Goal: Communication & Community: Answer question/provide support

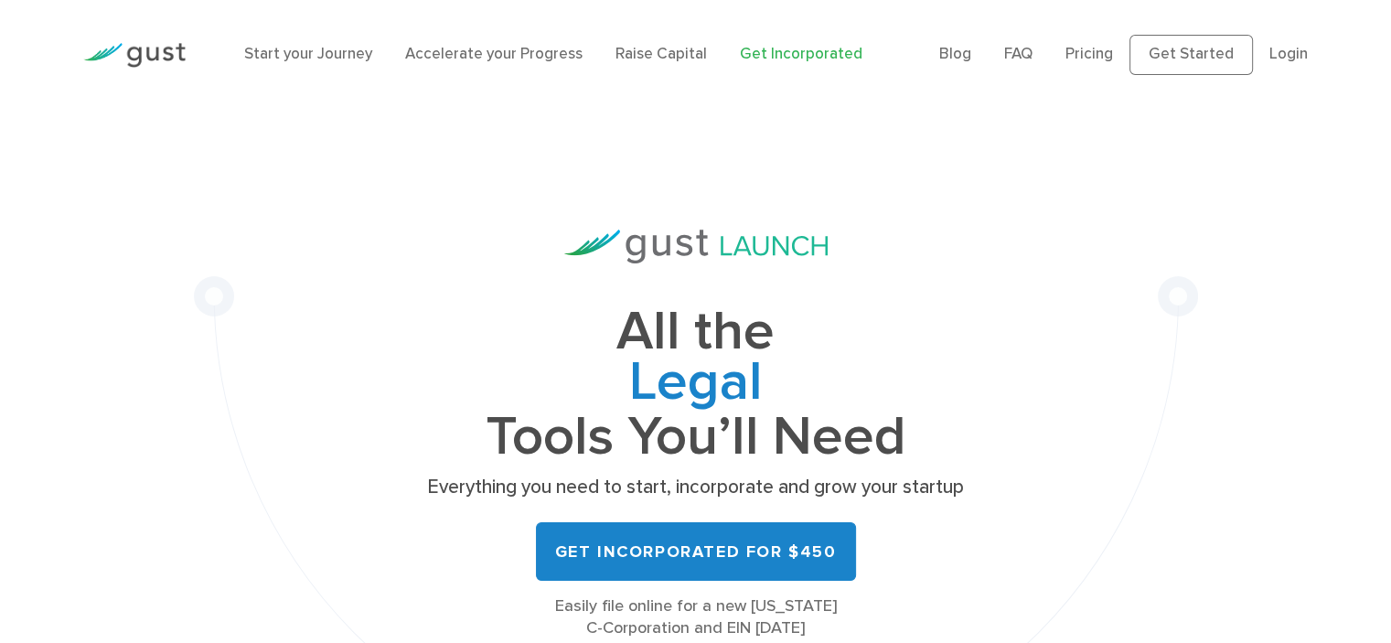
click at [1294, 61] on link "Login" at bounding box center [1289, 54] width 38 height 18
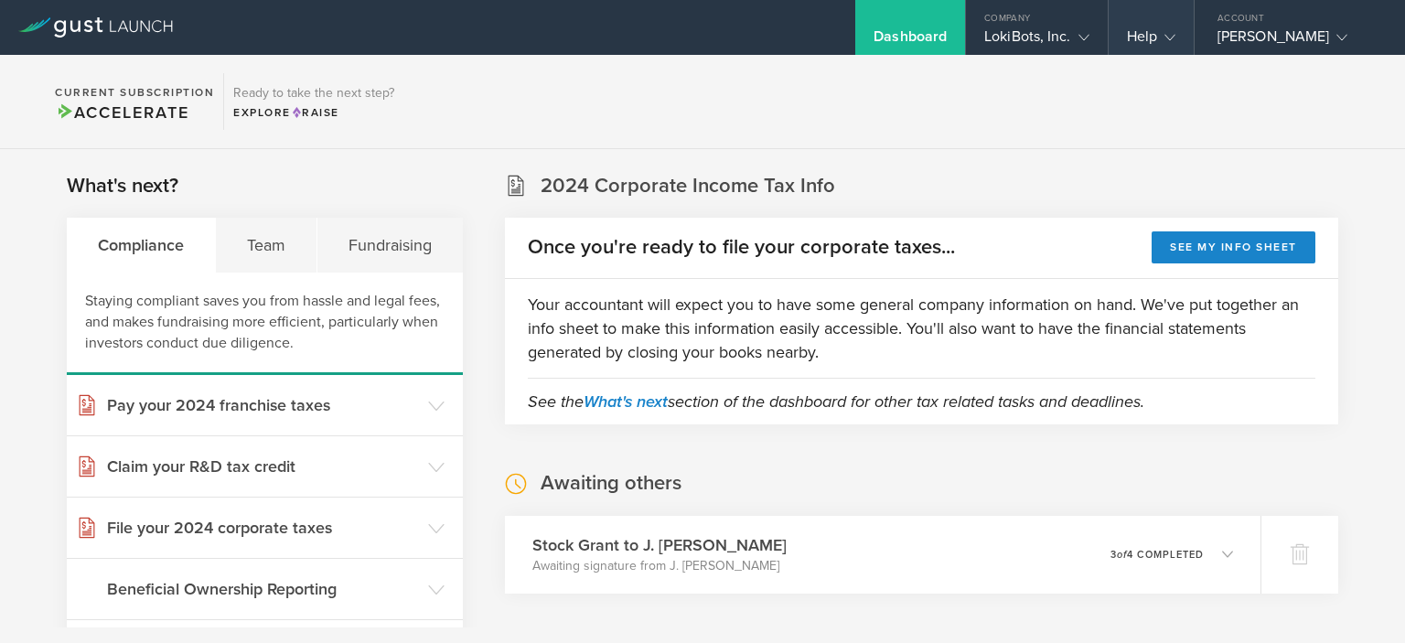
click at [1179, 44] on div "Help" at bounding box center [1151, 27] width 85 height 55
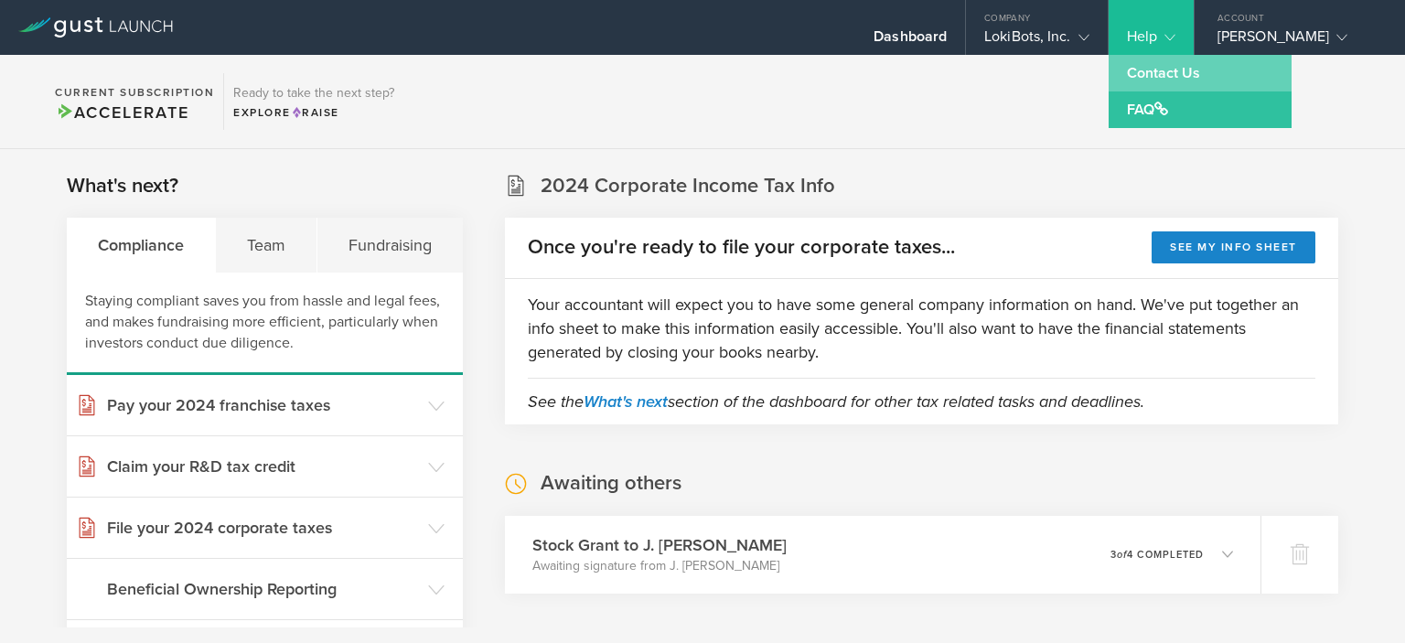
click at [1145, 74] on link "Contact Us" at bounding box center [1200, 73] width 183 height 37
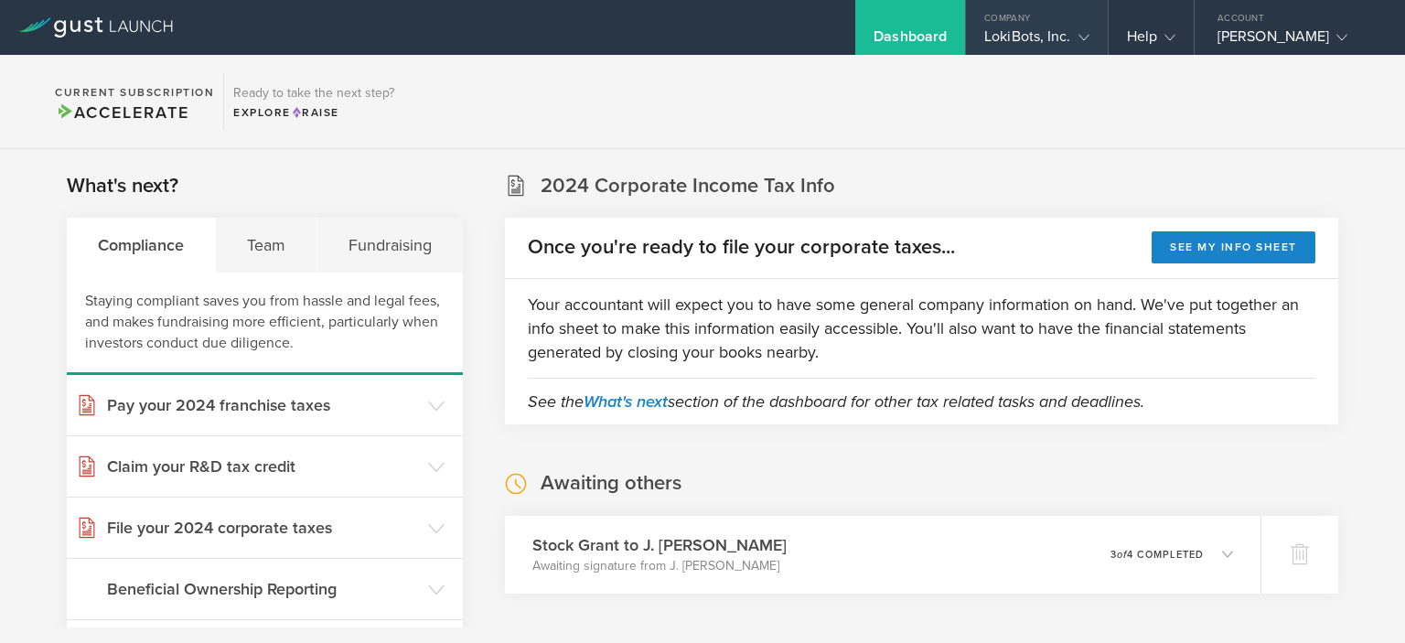
click at [1047, 45] on div "LokiBots, Inc." at bounding box center [1036, 40] width 104 height 27
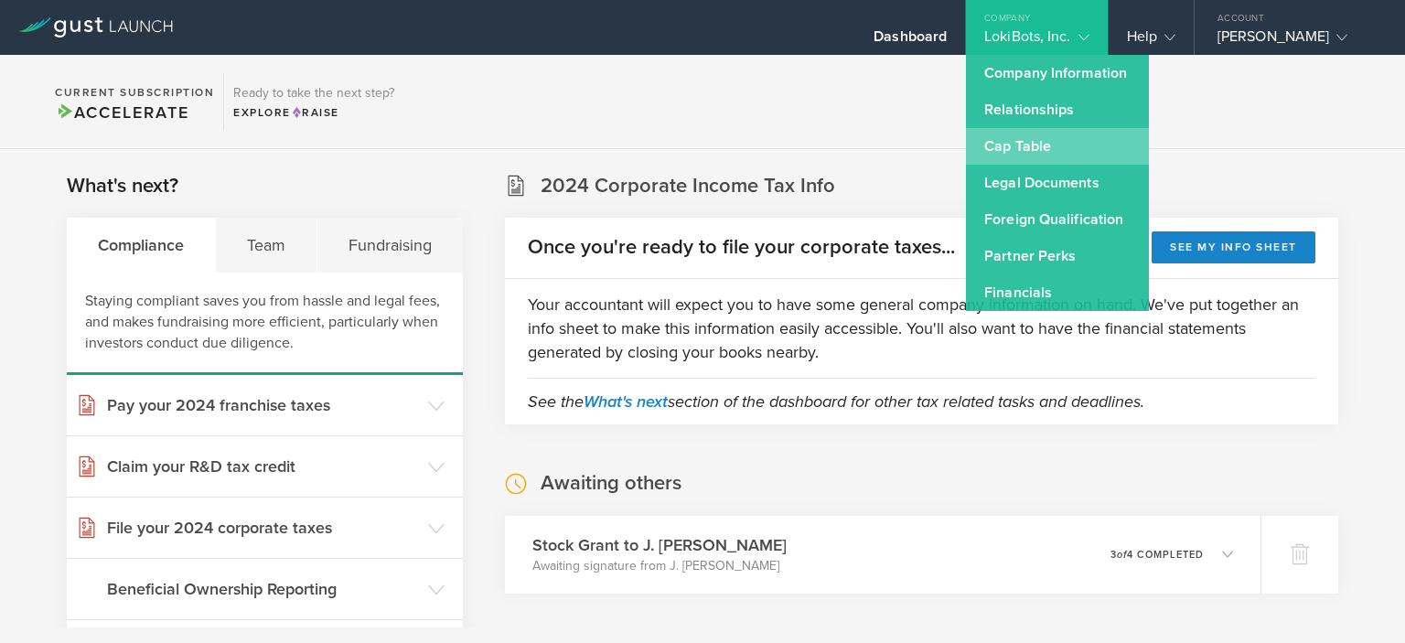
click at [1006, 146] on link "Cap Table" at bounding box center [1057, 146] width 183 height 37
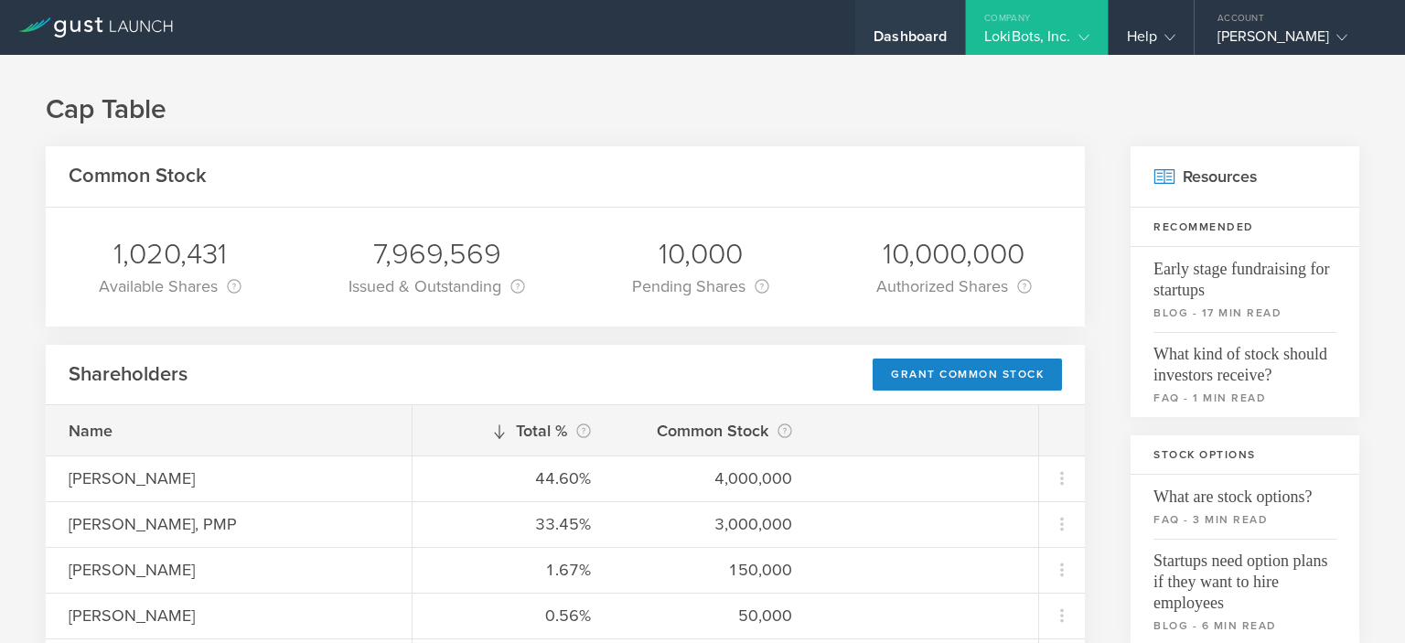
click at [900, 41] on div "Dashboard" at bounding box center [910, 40] width 73 height 27
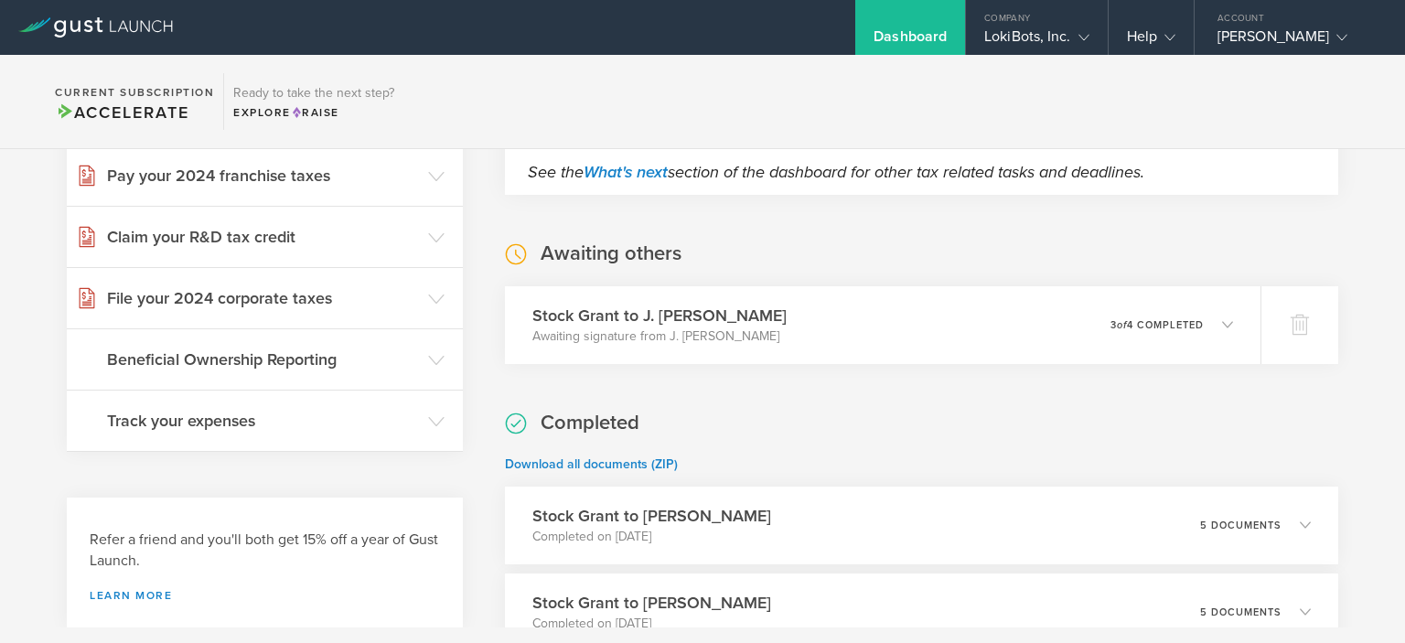
scroll to position [274, 0]
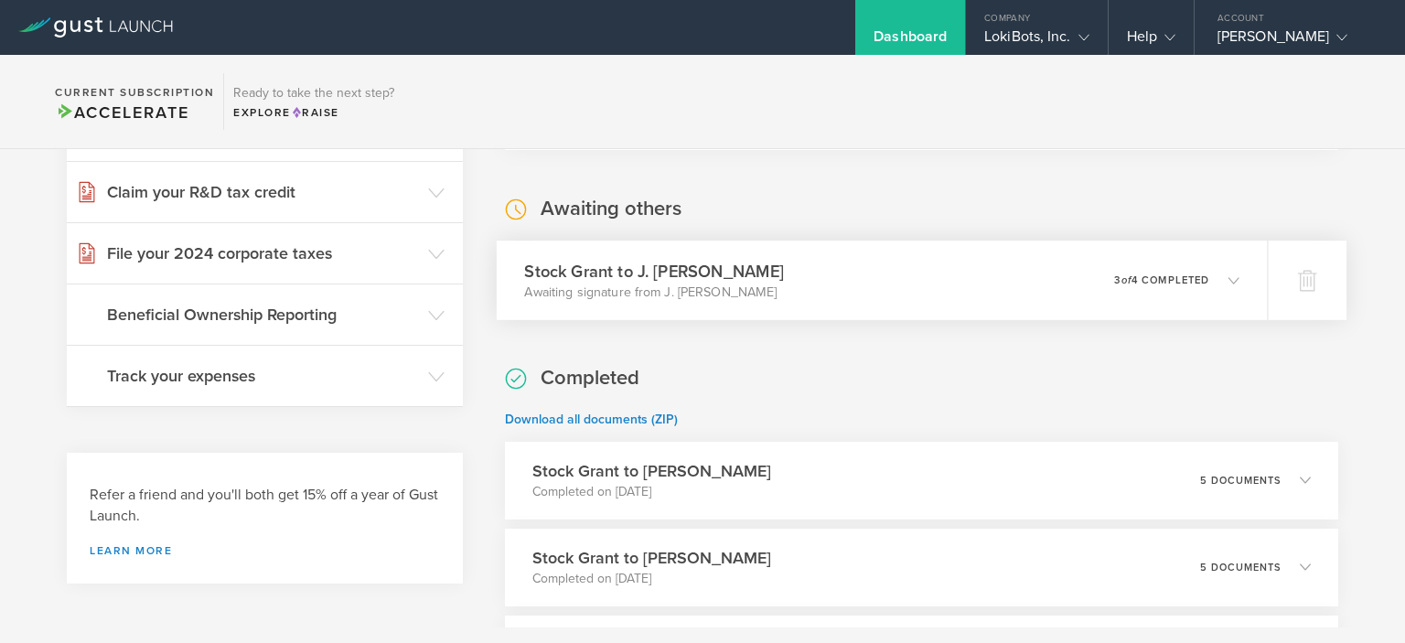
click at [1229, 285] on icon at bounding box center [1234, 279] width 11 height 11
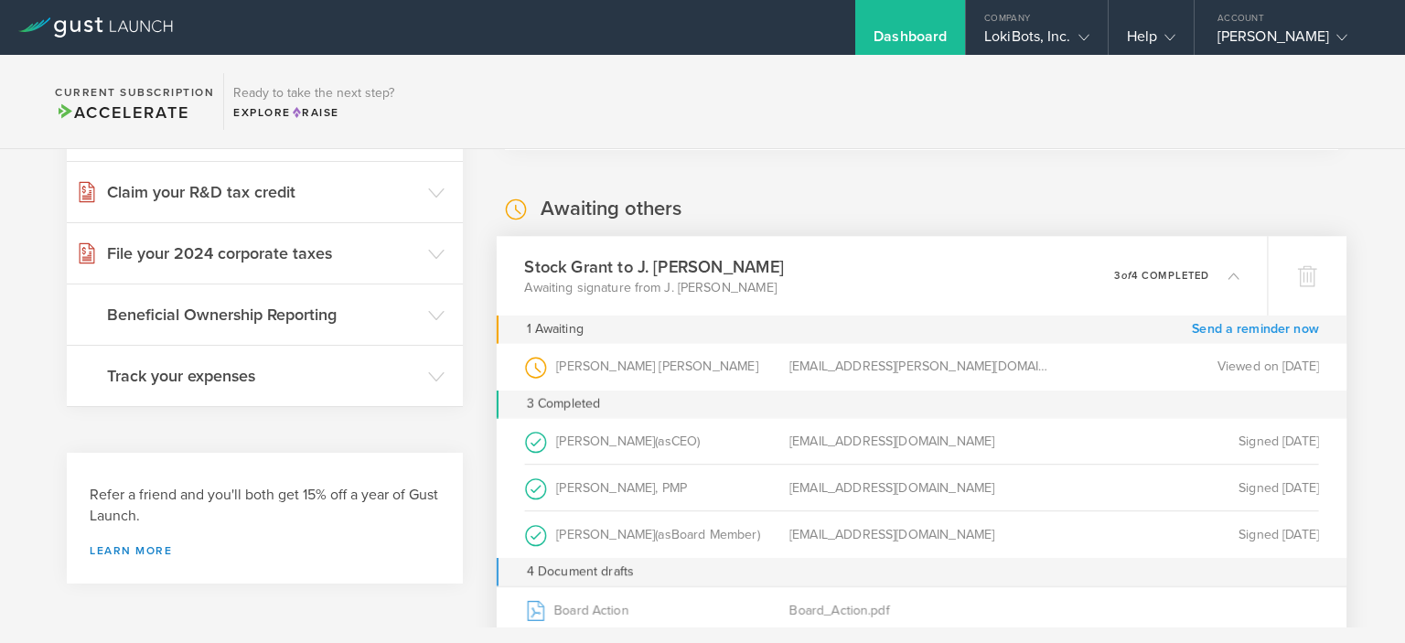
click at [1215, 326] on link "Send a reminder now" at bounding box center [1255, 329] width 127 height 28
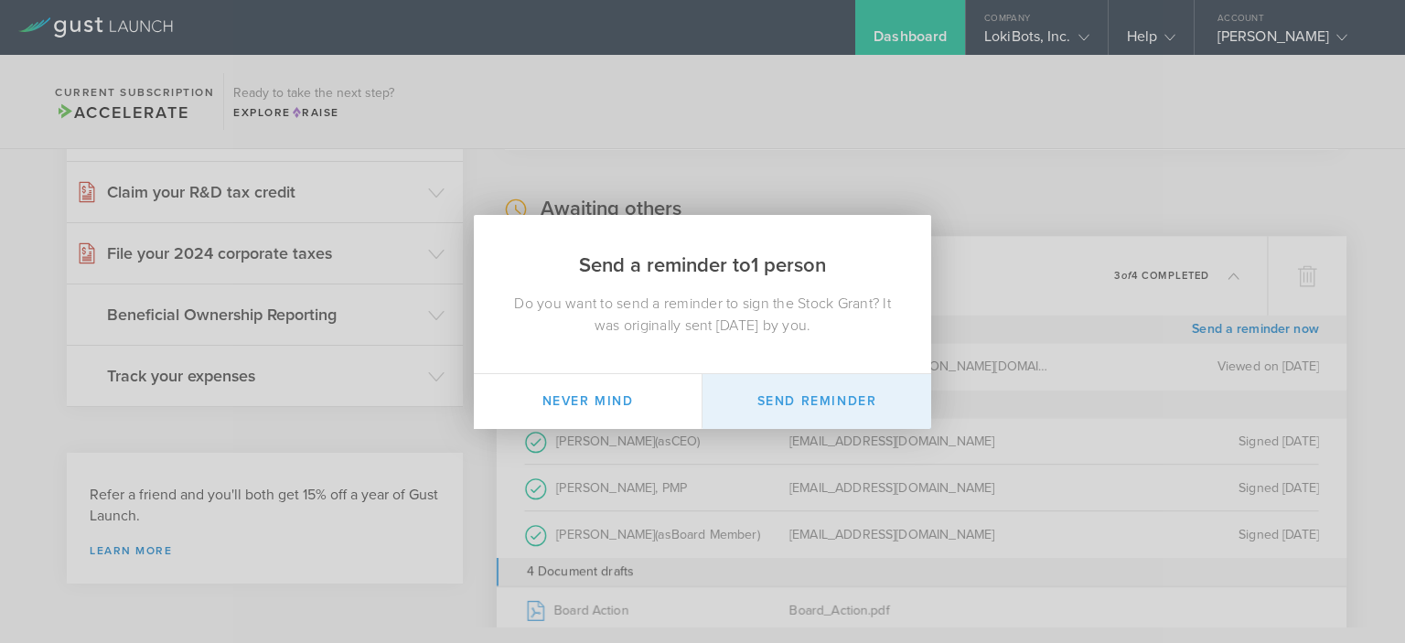
click at [816, 399] on button "Send Reminder" at bounding box center [817, 401] width 229 height 55
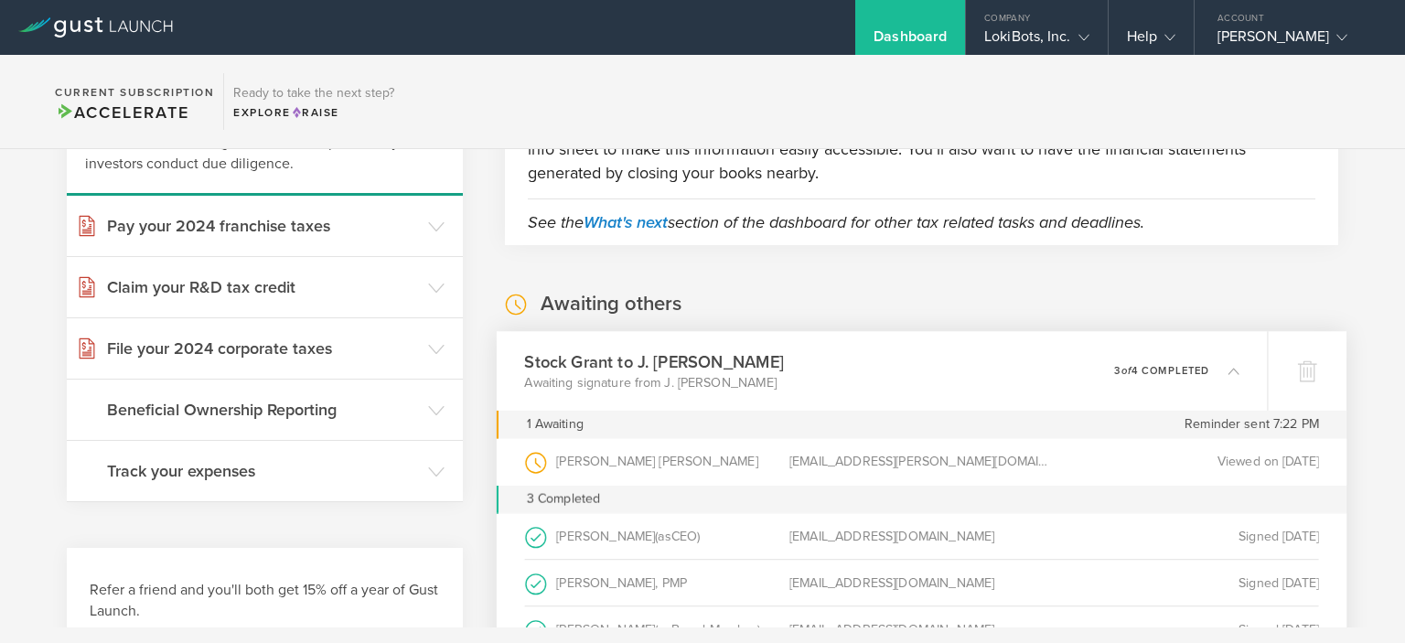
scroll to position [183, 0]
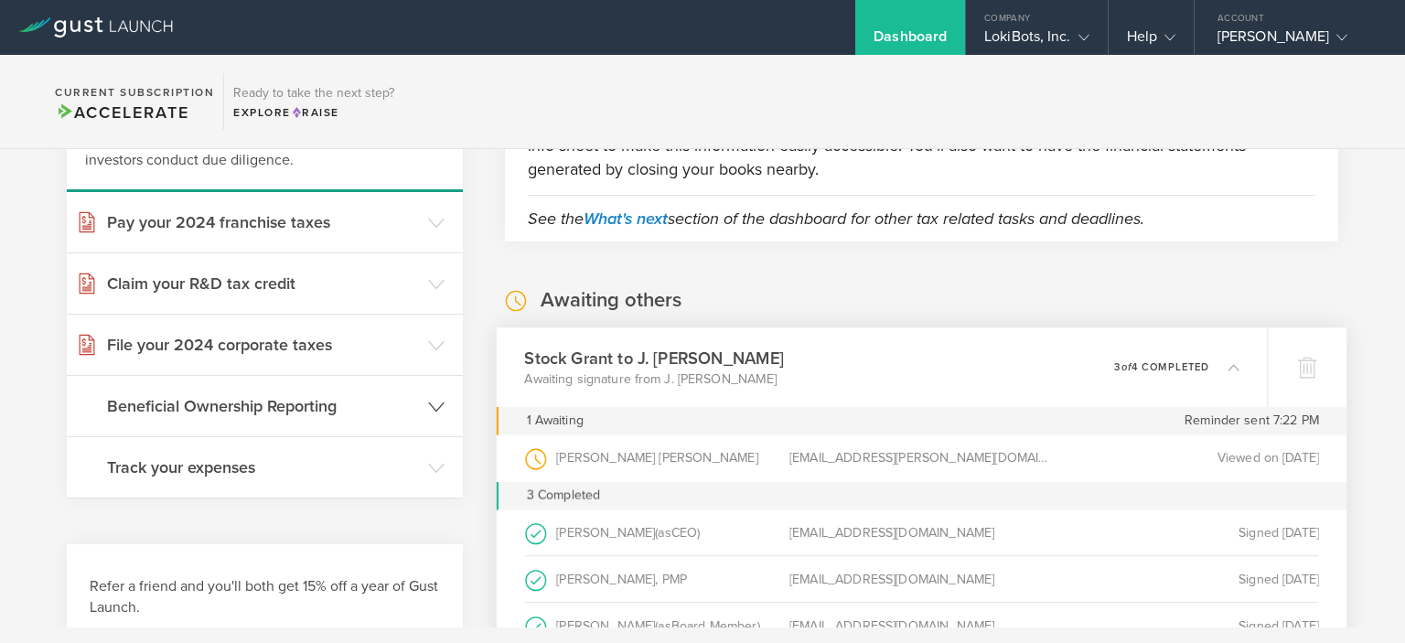
click at [428, 401] on icon at bounding box center [436, 407] width 16 height 16
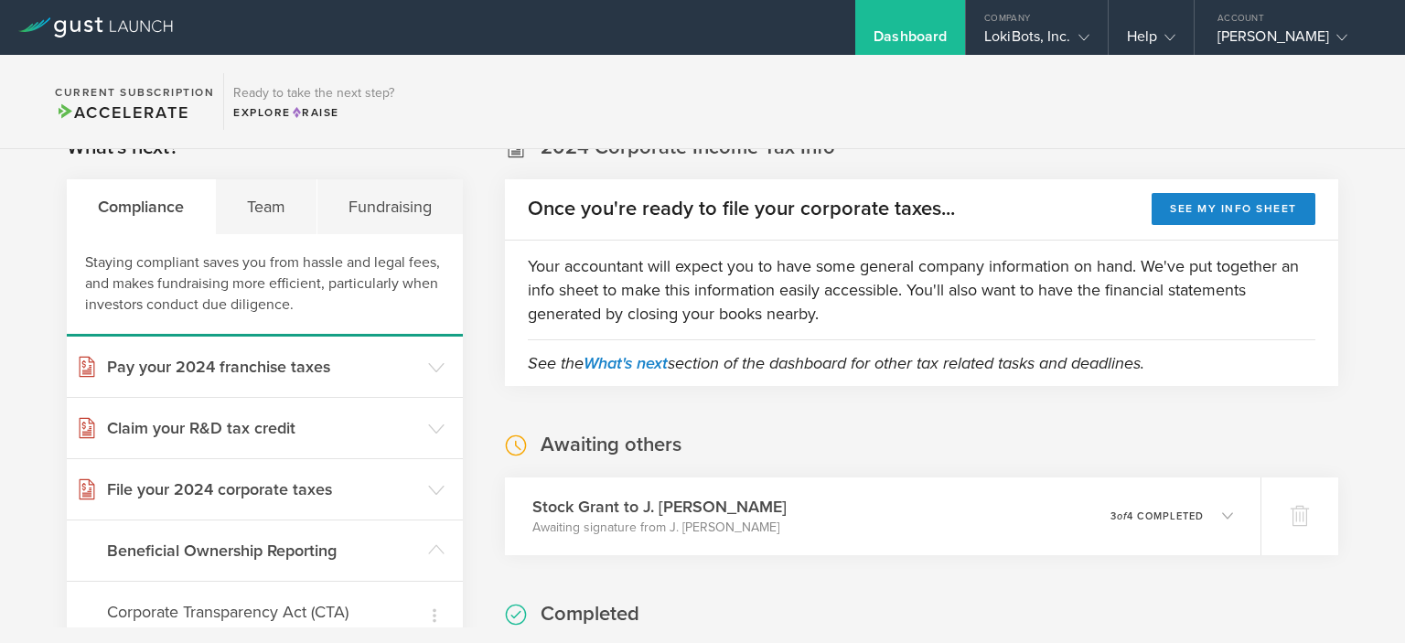
scroll to position [0, 0]
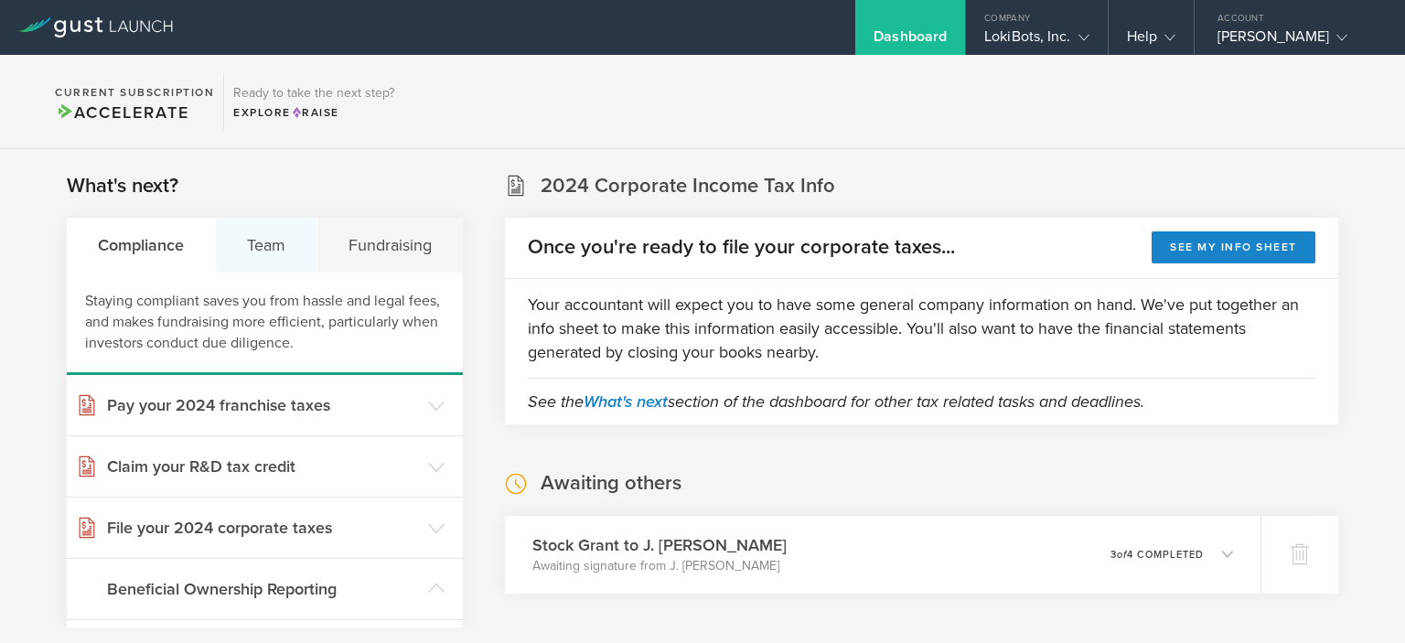
click at [252, 260] on div "Team" at bounding box center [267, 245] width 102 height 55
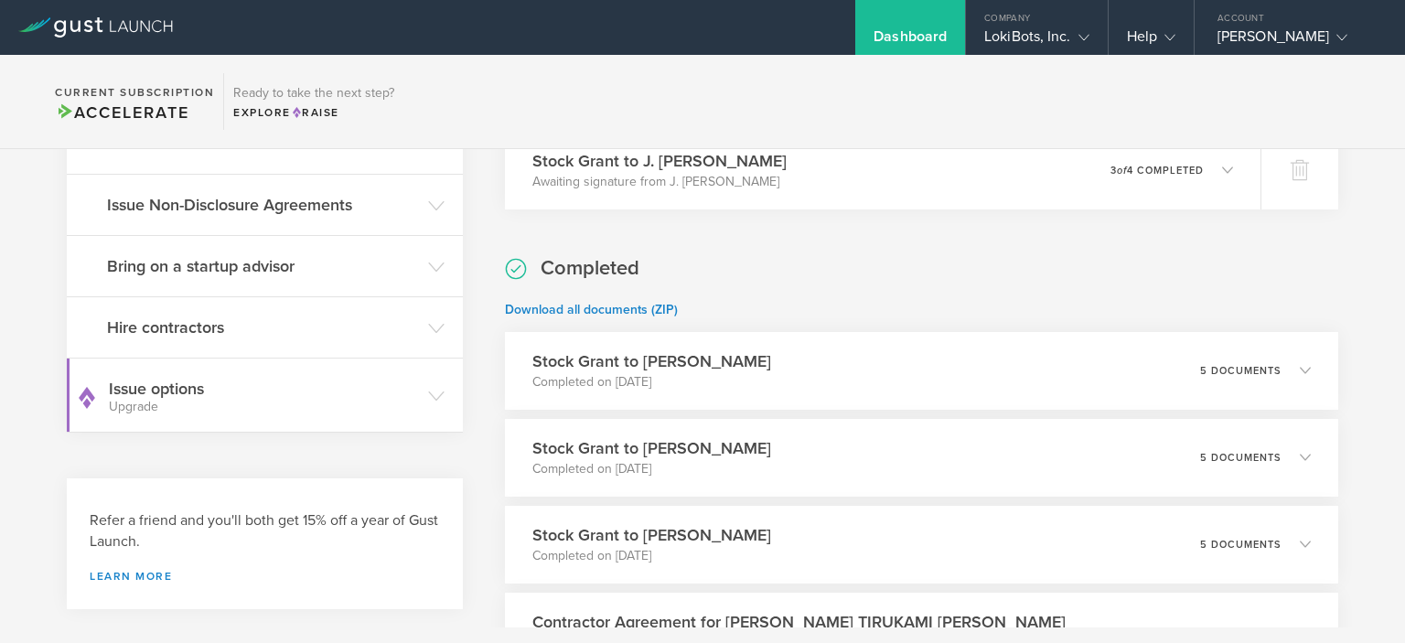
scroll to position [366, 0]
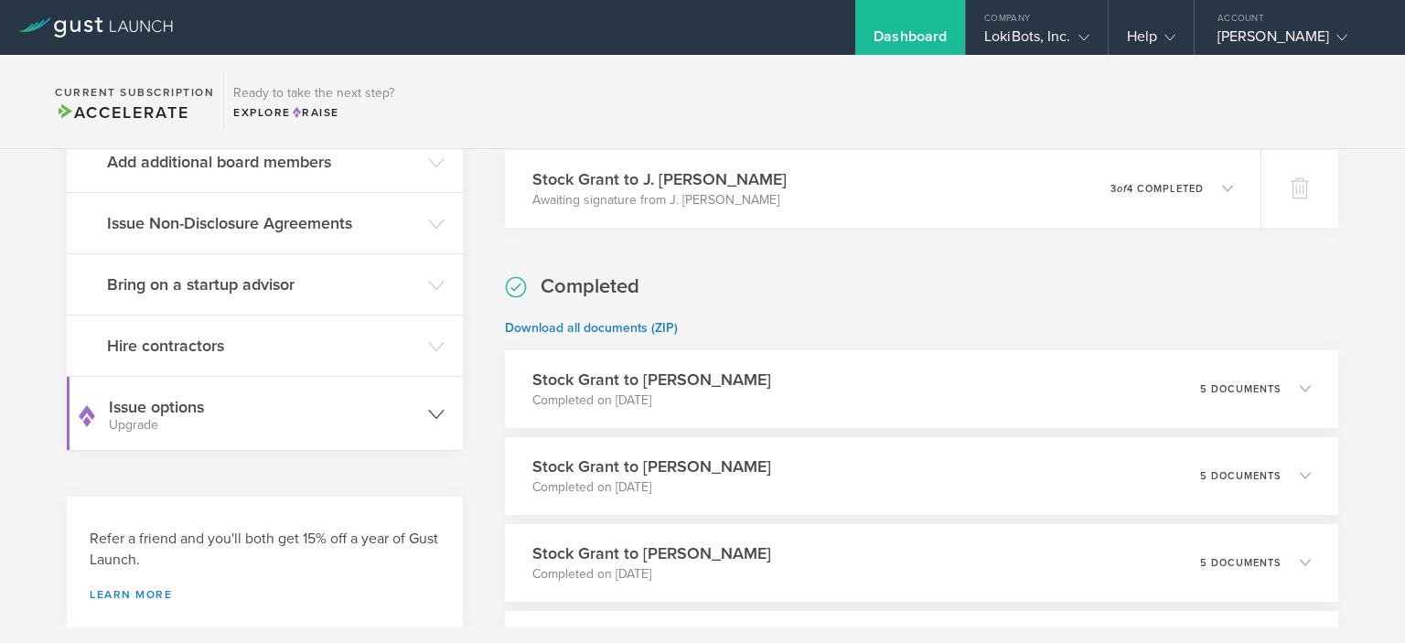
click at [428, 417] on icon at bounding box center [436, 414] width 16 height 16
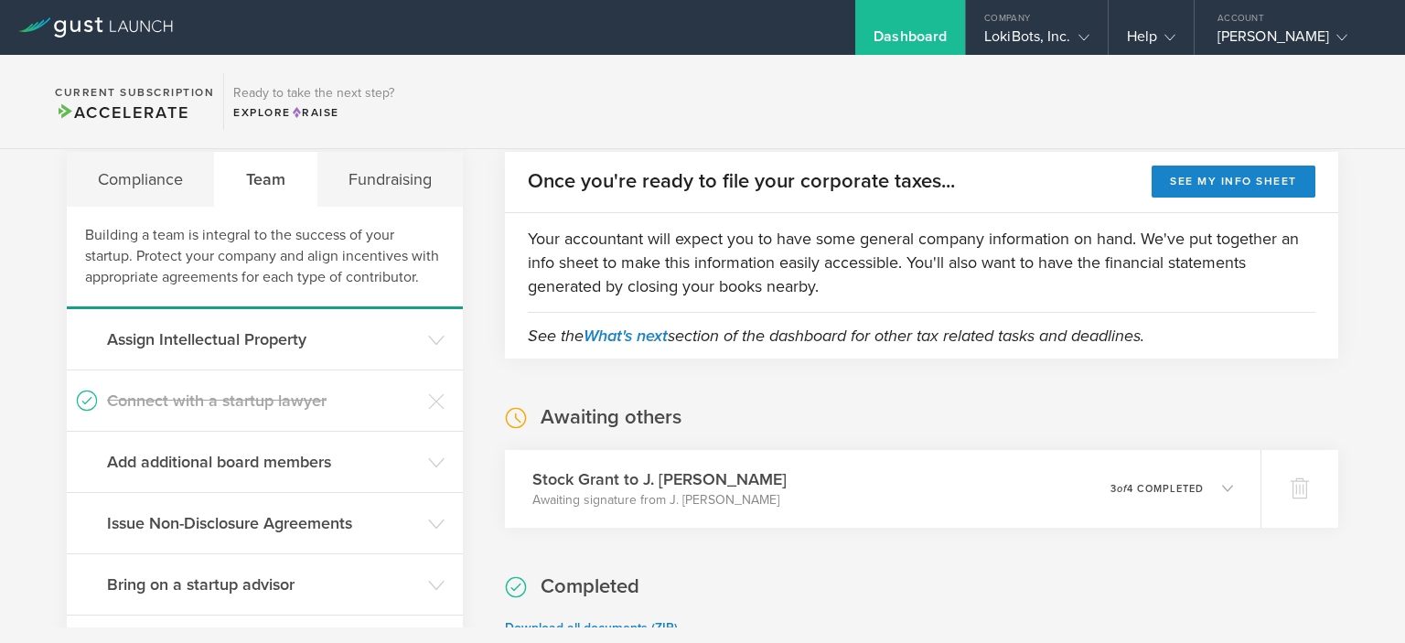
scroll to position [0, 0]
